Goal: Book appointment/travel/reservation

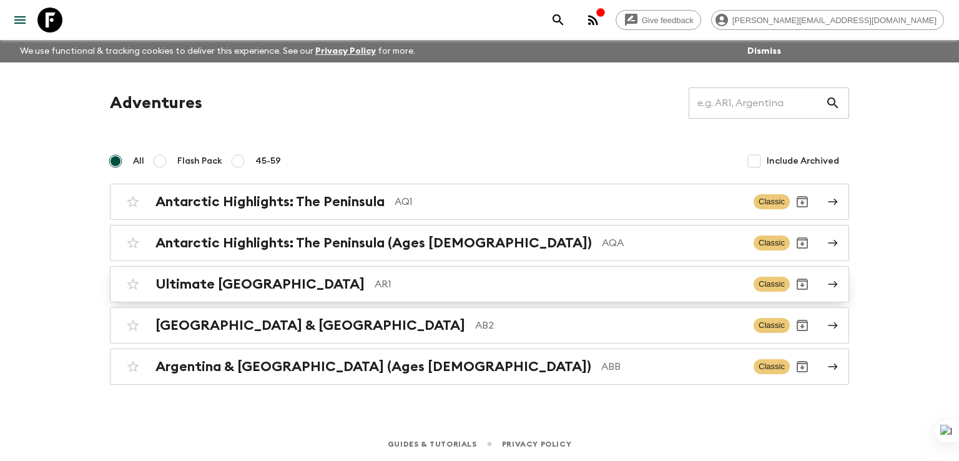
click at [247, 283] on h2 "Ultimate [GEOGRAPHIC_DATA]" at bounding box center [259, 284] width 209 height 16
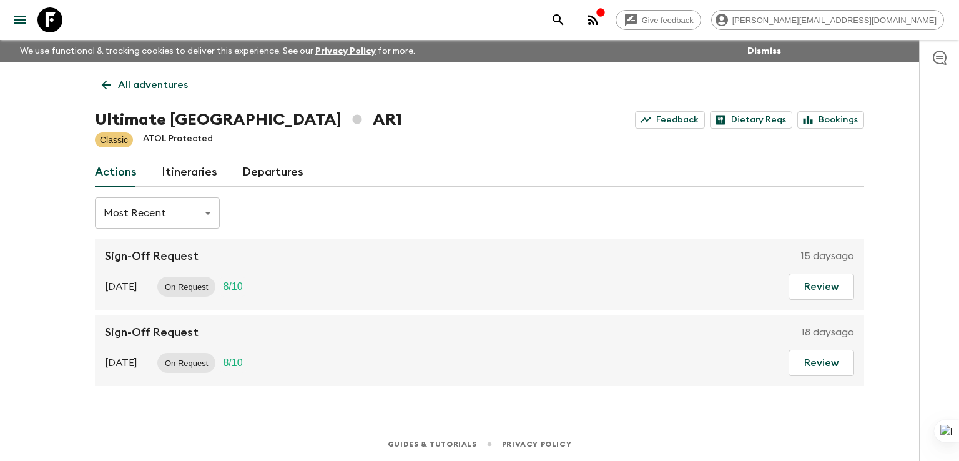
click at [180, 175] on link "Itineraries" at bounding box center [190, 172] width 56 height 30
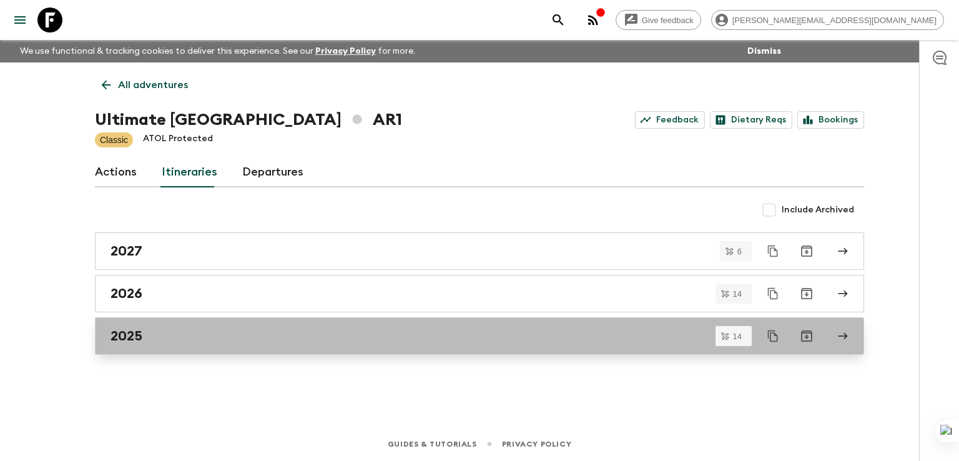
click at [135, 337] on h2 "2025" at bounding box center [126, 336] width 32 height 16
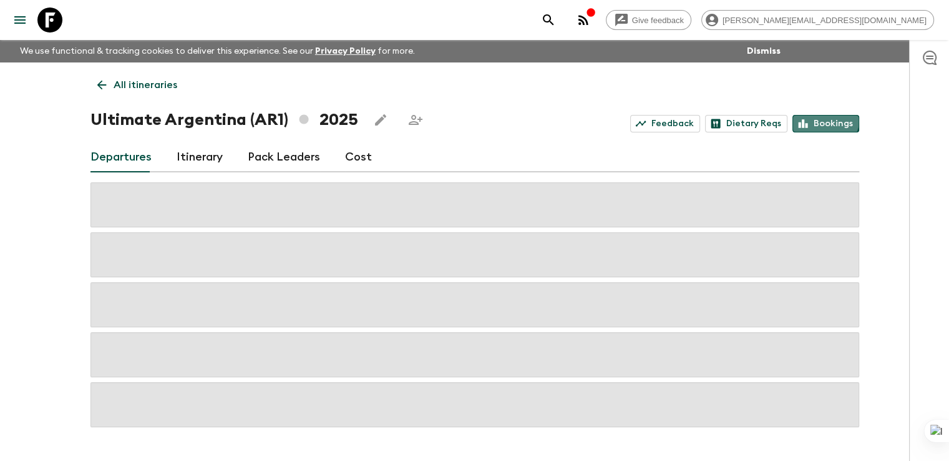
click at [825, 119] on link "Bookings" at bounding box center [826, 123] width 67 height 17
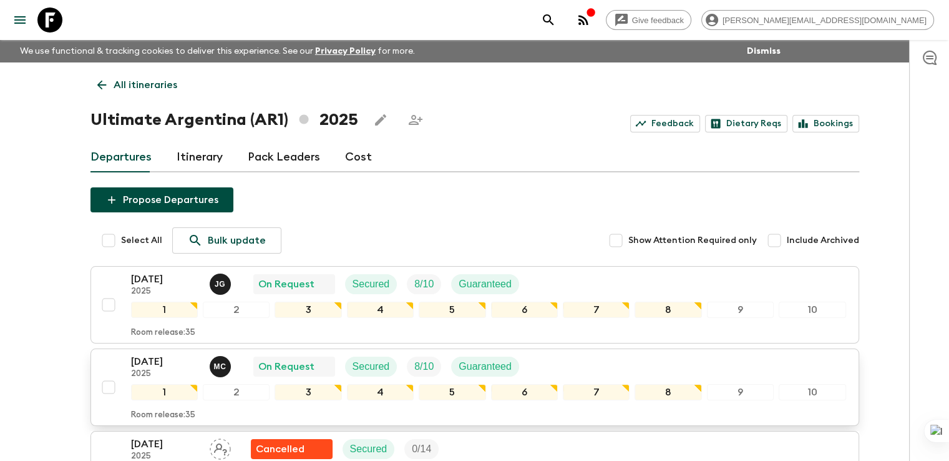
click at [145, 362] on p "[DATE]" at bounding box center [165, 361] width 69 height 15
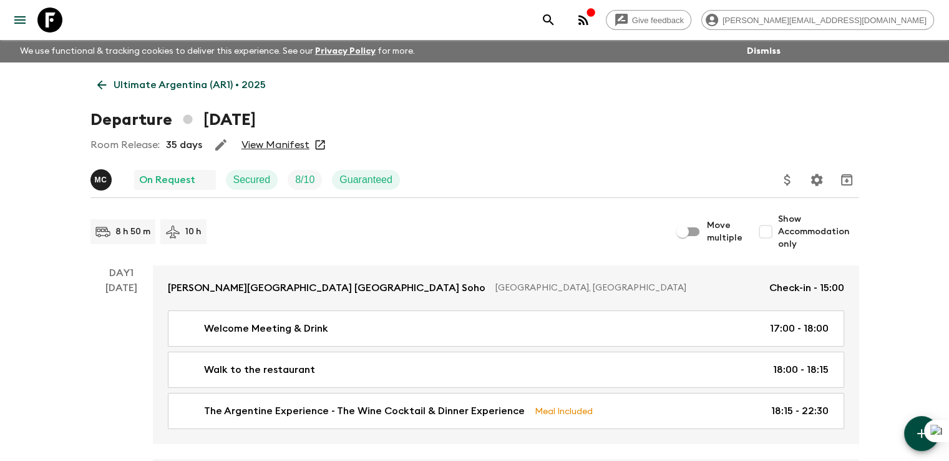
click at [280, 139] on link "View Manifest" at bounding box center [276, 145] width 68 height 12
click at [125, 80] on p "Ultimate Argentina (AR1) • 2025" at bounding box center [190, 84] width 152 height 15
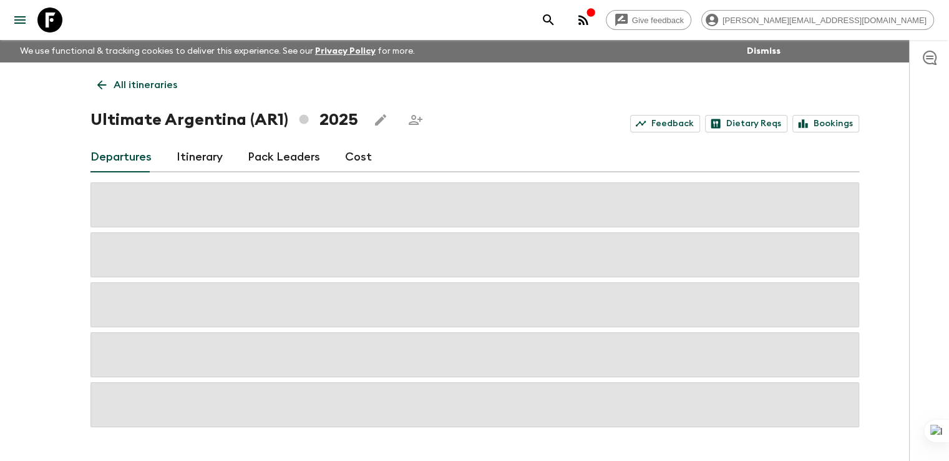
click at [125, 80] on p "All itineraries" at bounding box center [146, 84] width 64 height 15
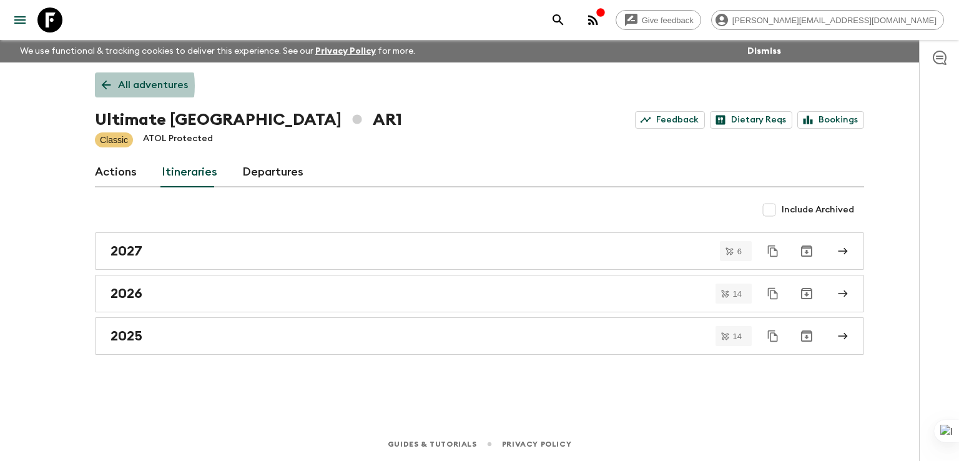
click at [104, 86] on icon at bounding box center [106, 85] width 14 height 14
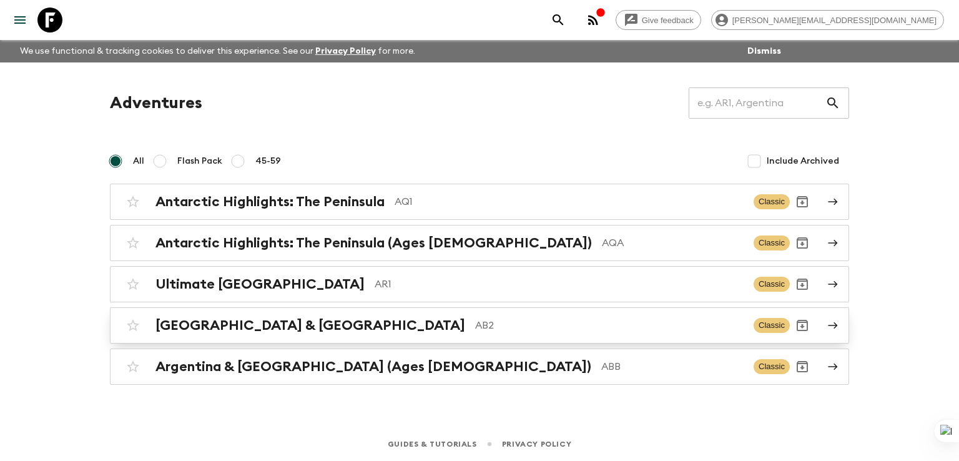
click at [247, 325] on h2 "[GEOGRAPHIC_DATA] & [GEOGRAPHIC_DATA]" at bounding box center [310, 325] width 310 height 16
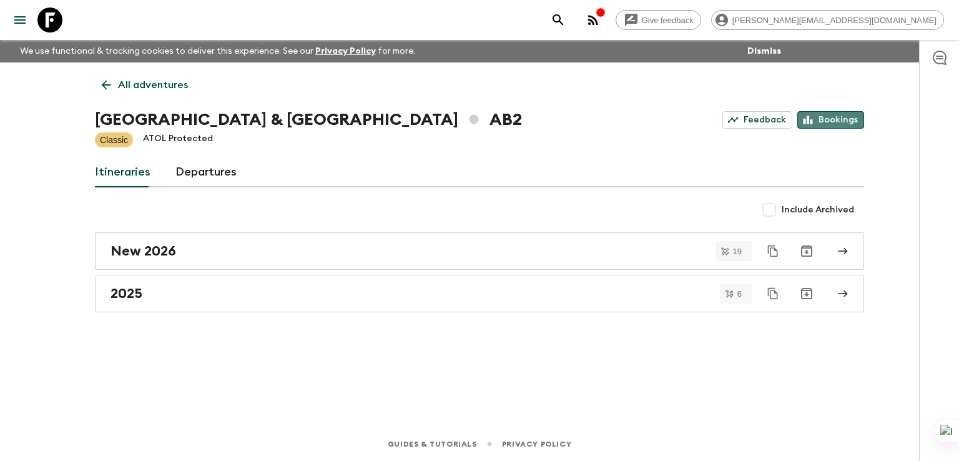
click at [832, 128] on link "Bookings" at bounding box center [830, 119] width 67 height 17
